Goal: Task Accomplishment & Management: Manage account settings

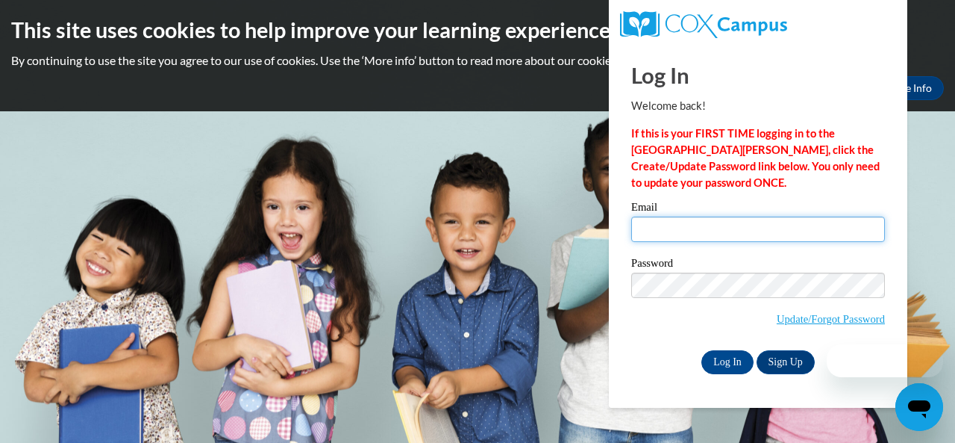
type input "pamela_kefetew@dekalbschoolsga.0rg"
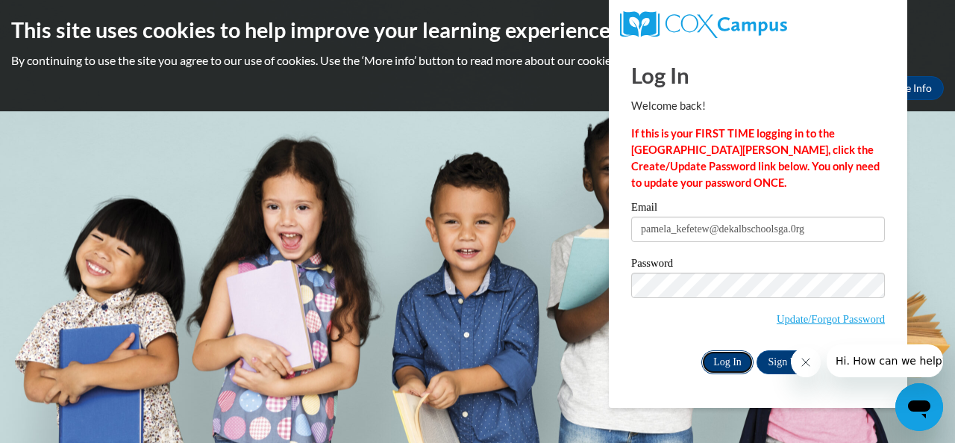
click at [721, 362] on input "Log In" at bounding box center [727, 362] width 52 height 24
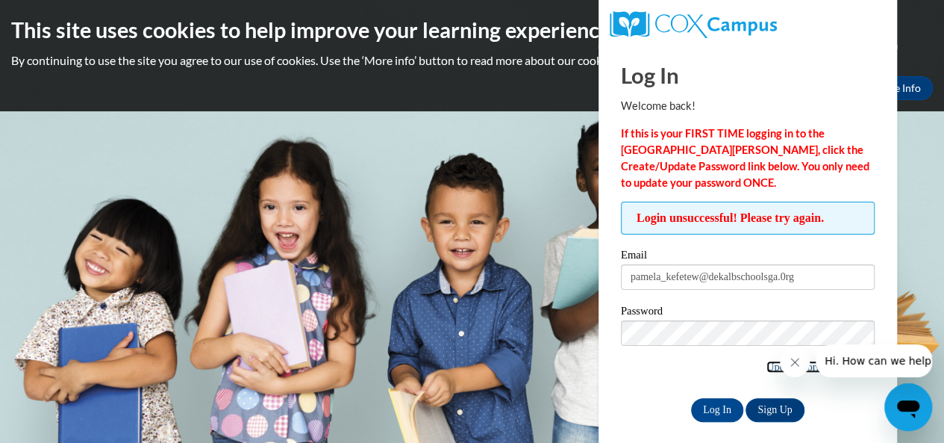
click at [772, 367] on link "Update/Forgot Password" at bounding box center [820, 366] width 108 height 12
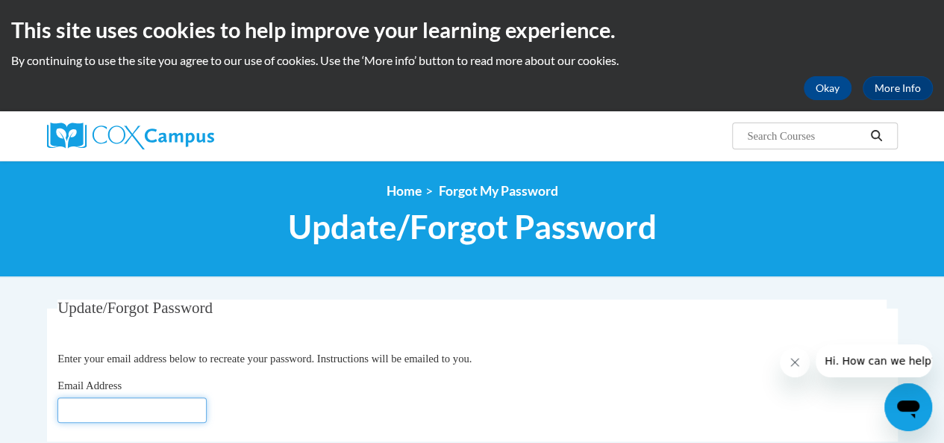
click at [90, 413] on input "Email Address" at bounding box center [131, 409] width 149 height 25
type input "pamela_kefetew@dekalbschoolsga.0rg"
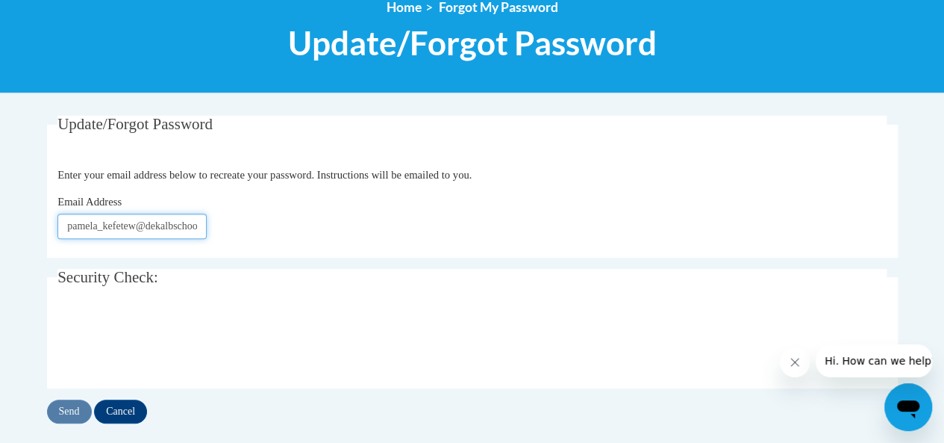
scroll to position [192, 0]
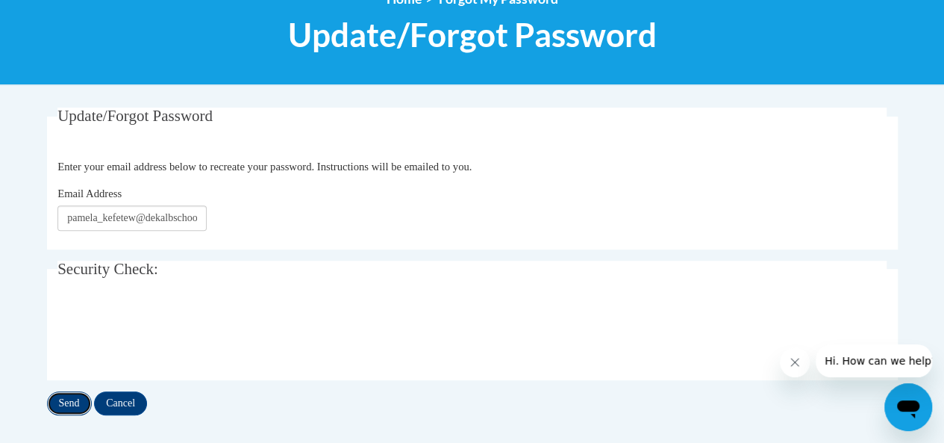
click at [73, 403] on input "Send" at bounding box center [69, 403] width 45 height 24
